Goal: Check status: Check status

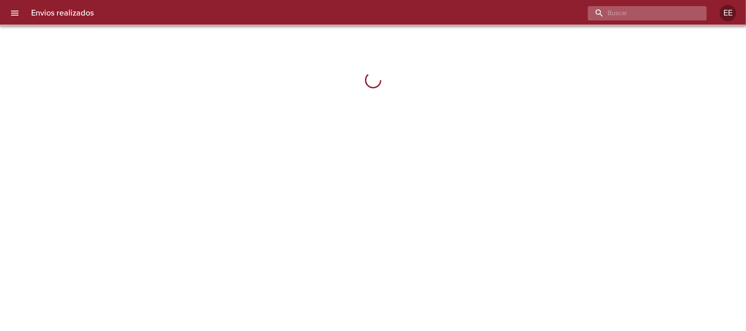
click at [692, 14] on input "buscar" at bounding box center [640, 13] width 105 height 14
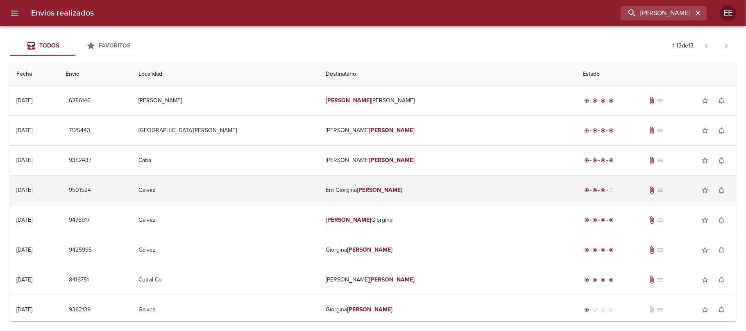
click at [369, 192] on em "[PERSON_NAME]" at bounding box center [379, 190] width 45 height 7
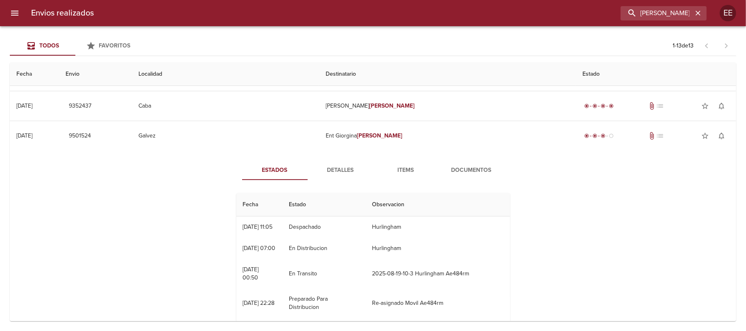
scroll to position [109, 0]
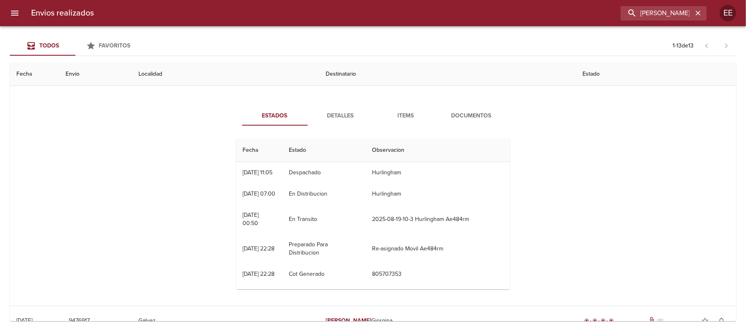
click at [405, 116] on span "Items" at bounding box center [406, 116] width 56 height 10
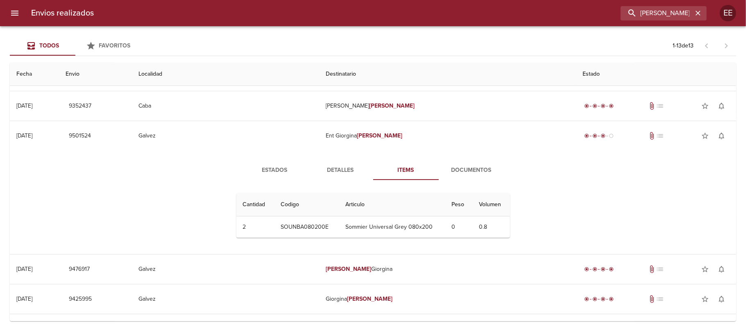
scroll to position [0, 0]
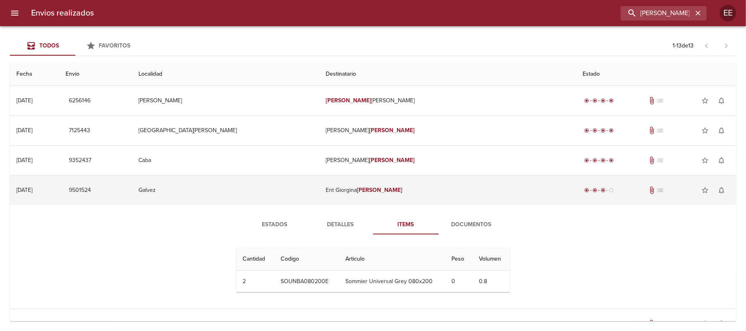
click at [377, 191] on em "[PERSON_NAME]" at bounding box center [379, 190] width 45 height 7
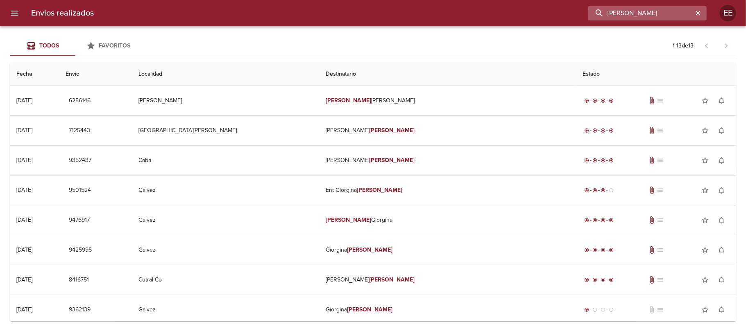
click at [641, 12] on input "[PERSON_NAME]" at bounding box center [640, 13] width 105 height 14
type input "[PERSON_NAME]"
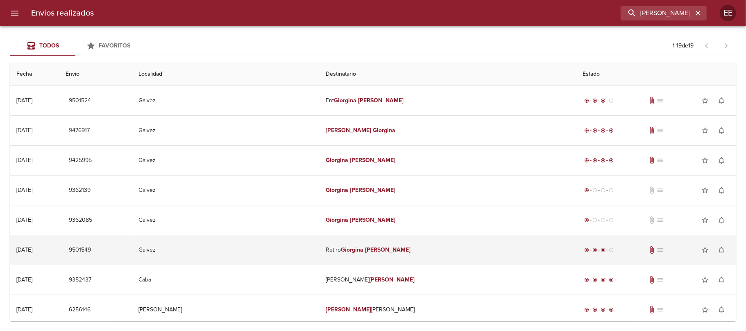
click at [377, 253] on em "[PERSON_NAME]" at bounding box center [387, 250] width 45 height 7
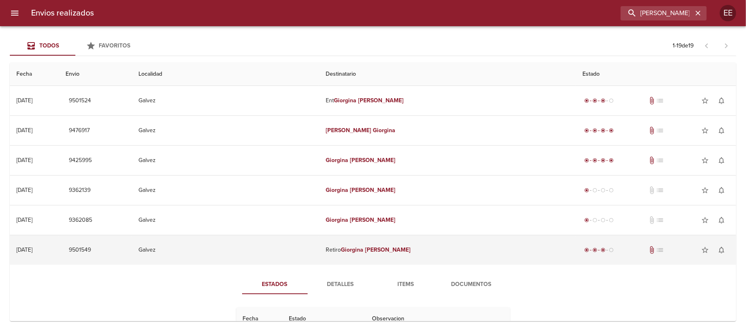
scroll to position [109, 0]
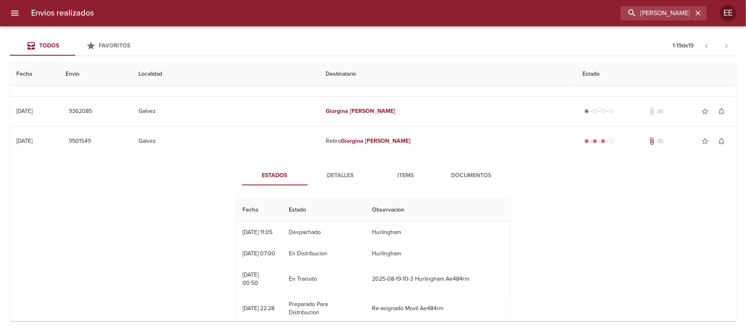
click at [404, 174] on span "Items" at bounding box center [406, 176] width 56 height 10
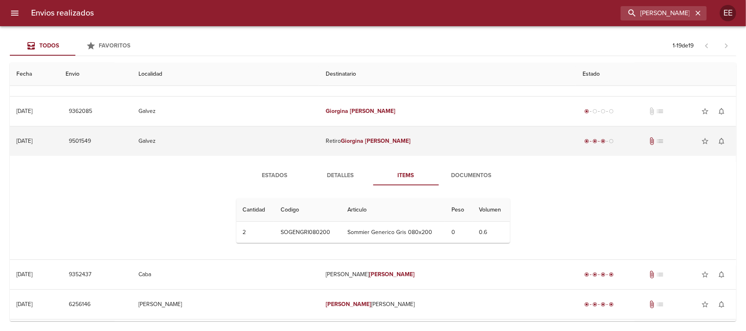
click at [376, 143] on em "[PERSON_NAME]" at bounding box center [387, 141] width 45 height 7
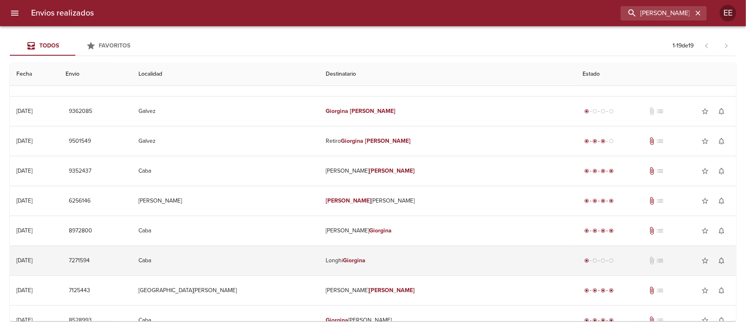
scroll to position [0, 0]
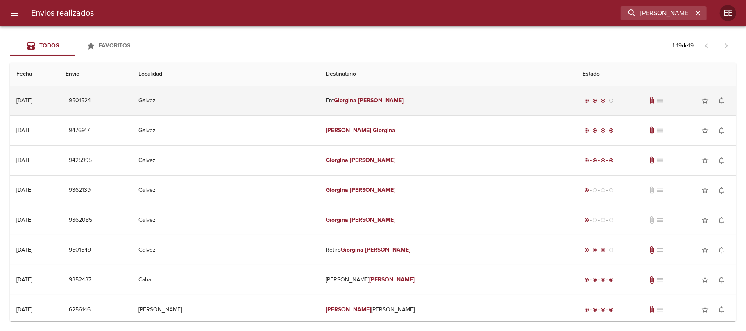
click at [370, 99] on em "[PERSON_NAME]" at bounding box center [380, 100] width 45 height 7
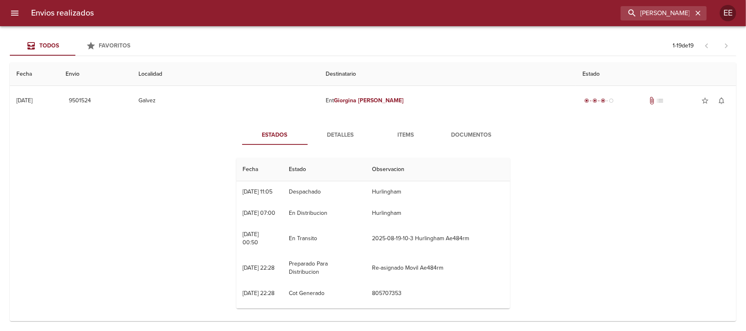
click at [407, 135] on span "Items" at bounding box center [406, 135] width 56 height 10
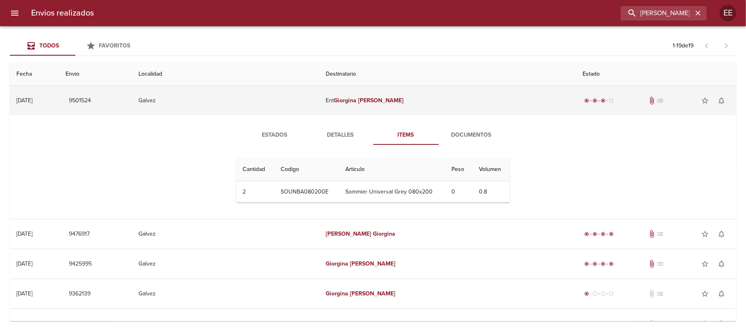
click at [356, 100] on em "Giorgina" at bounding box center [345, 100] width 23 height 7
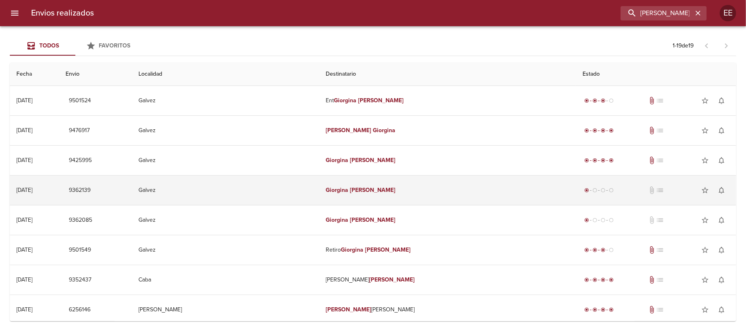
click at [359, 192] on em "[PERSON_NAME]" at bounding box center [372, 190] width 45 height 7
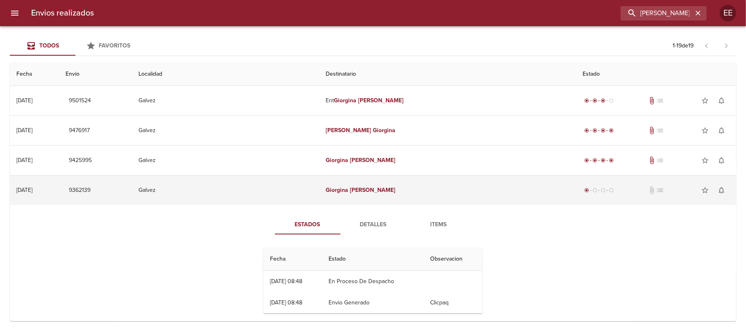
click at [359, 192] on em "[PERSON_NAME]" at bounding box center [372, 190] width 45 height 7
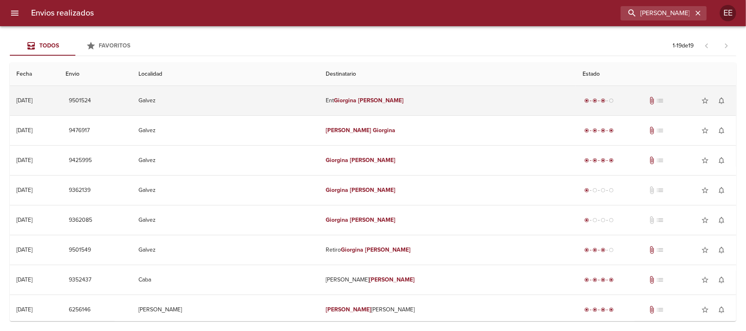
click at [367, 102] on em "[PERSON_NAME]" at bounding box center [380, 100] width 45 height 7
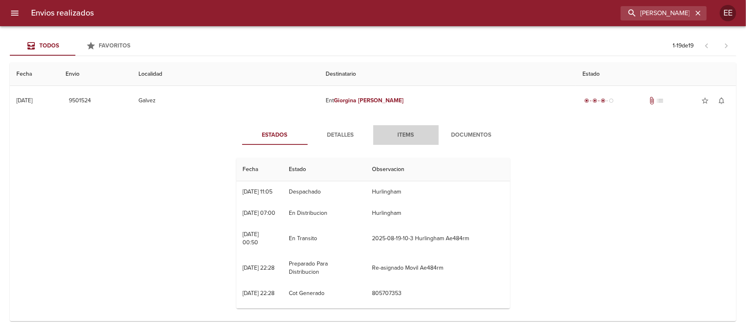
click at [404, 135] on span "Items" at bounding box center [406, 135] width 56 height 10
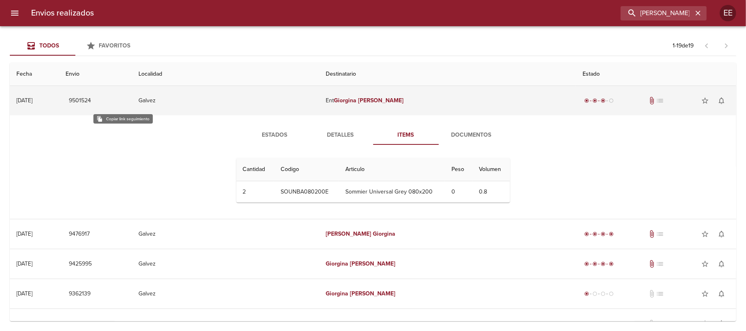
click at [91, 104] on span "9501524" at bounding box center [80, 101] width 22 height 10
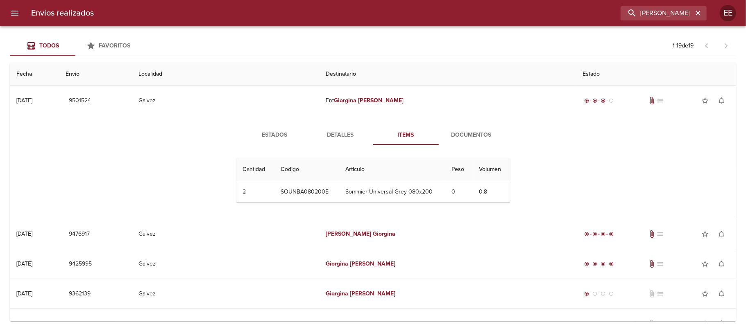
click at [272, 136] on span "Estados" at bounding box center [275, 135] width 56 height 10
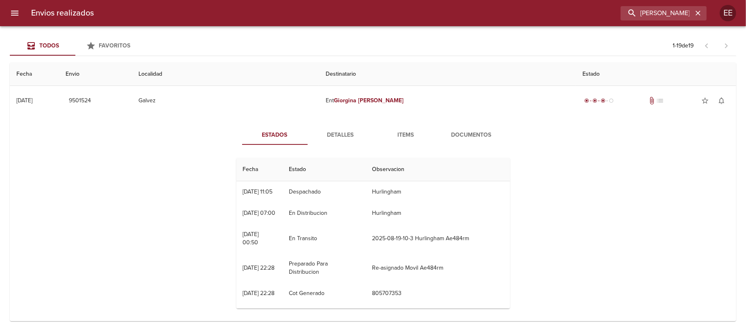
click at [42, 161] on div "Estados Detalles Items Documentos Fecha Estado Observacion 19/08 [DATE] 11:05 D…" at bounding box center [372, 221] width 713 height 210
click at [399, 134] on span "Items" at bounding box center [406, 135] width 56 height 10
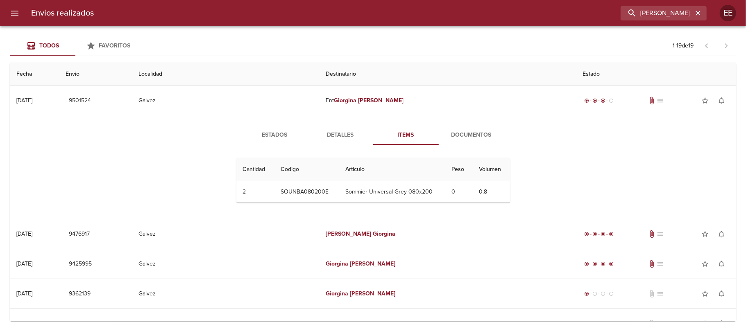
click at [333, 135] on span "Detalles" at bounding box center [341, 135] width 56 height 10
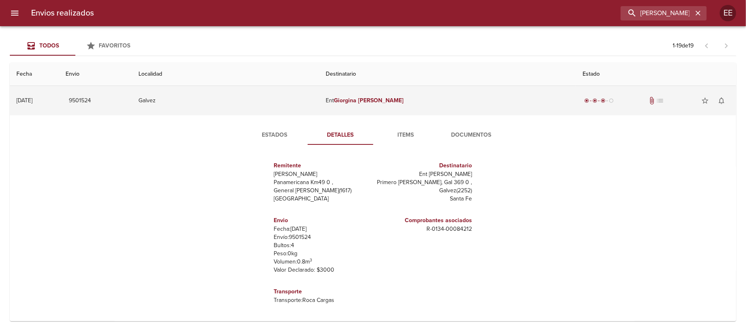
click at [368, 104] on em "[PERSON_NAME]" at bounding box center [380, 100] width 45 height 7
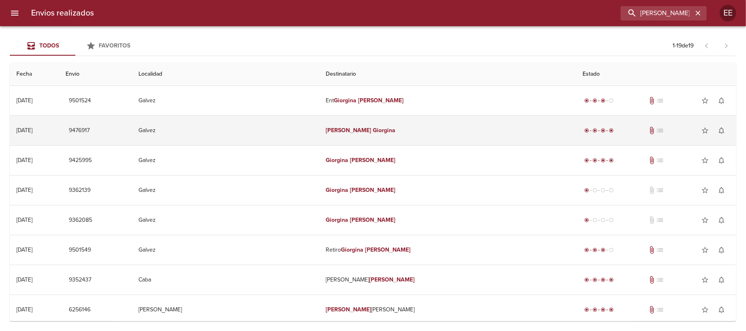
click at [373, 132] on em "Giorgina" at bounding box center [384, 130] width 23 height 7
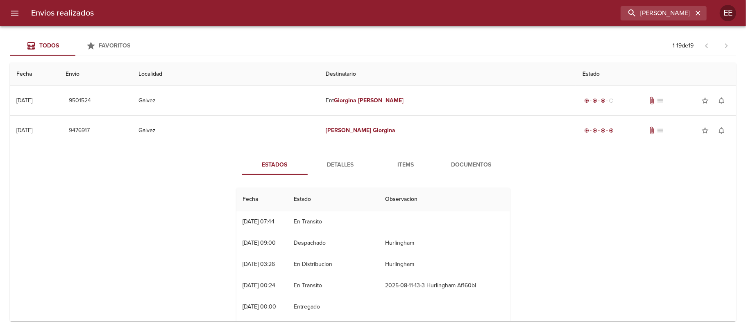
click at [343, 161] on span "Detalles" at bounding box center [341, 165] width 56 height 10
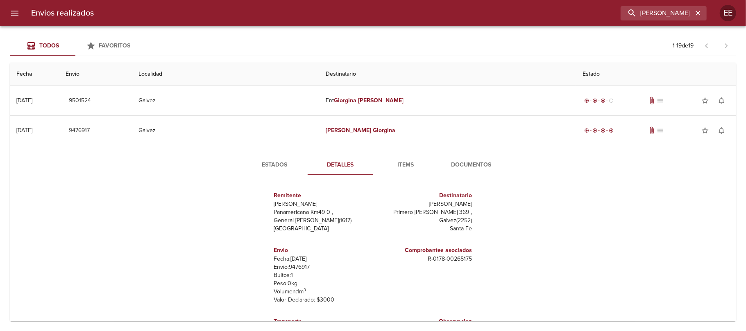
click at [390, 159] on button "Items" at bounding box center [406, 165] width 66 height 20
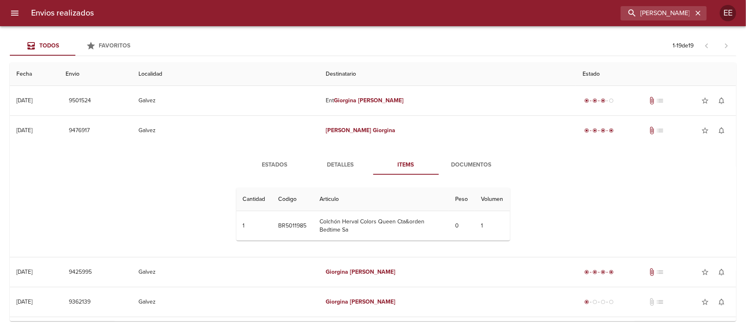
click at [341, 166] on span "Detalles" at bounding box center [341, 165] width 56 height 10
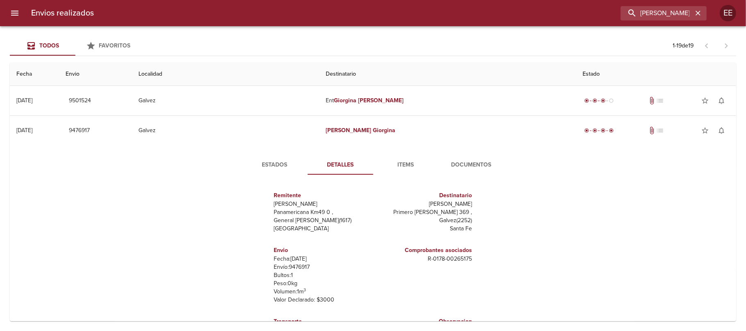
click at [283, 163] on span "Estados" at bounding box center [275, 165] width 56 height 10
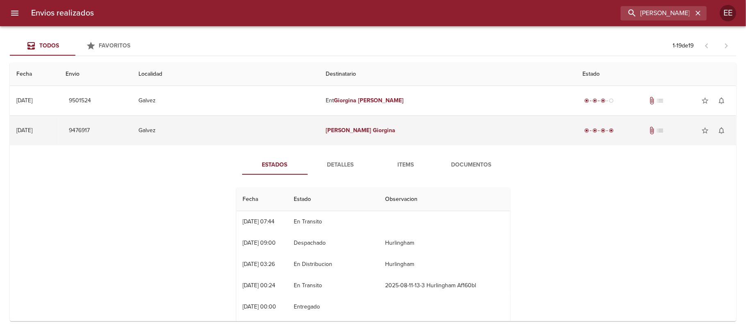
click at [373, 133] on em "Giorgina" at bounding box center [384, 130] width 23 height 7
